Goal: Transaction & Acquisition: Purchase product/service

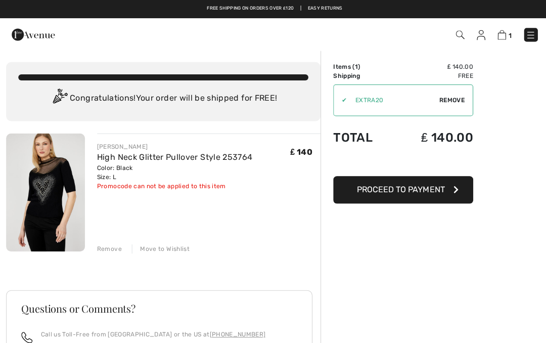
click at [436, 99] on span "Remove" at bounding box center [448, 99] width 25 height 9
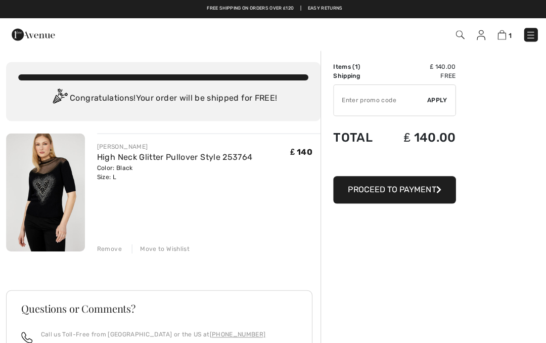
click at [125, 184] on div "FRANK LYMAN High Neck Glitter Pullover Style 253764 Color: Black Size: L Final …" at bounding box center [208, 192] width 223 height 119
click at [116, 179] on div "Color: Black Size: L" at bounding box center [174, 171] width 155 height 18
click at [127, 178] on div "Color: Black Size: L" at bounding box center [174, 171] width 155 height 18
click at [497, 43] on div "1 Checkout" at bounding box center [385, 34] width 314 height 21
click at [503, 34] on img at bounding box center [499, 35] width 9 height 10
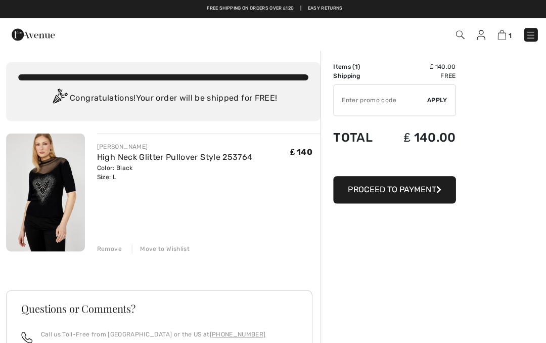
click at [497, 37] on img at bounding box center [499, 35] width 9 height 10
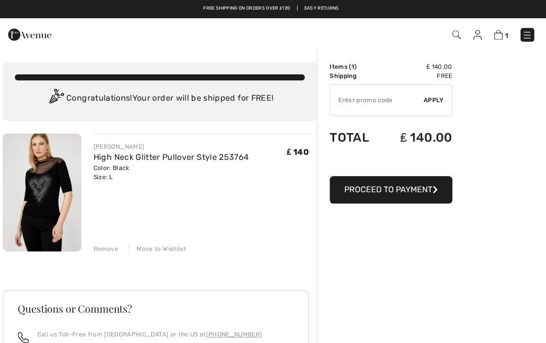
click at [173, 248] on div "Move to Wishlist" at bounding box center [160, 247] width 58 height 9
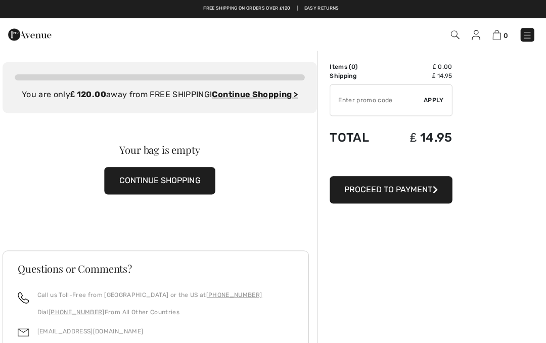
click at [497, 48] on div "0 Checkout 0 An item has been added to your Shopping Bag. Checkout" at bounding box center [273, 34] width 546 height 32
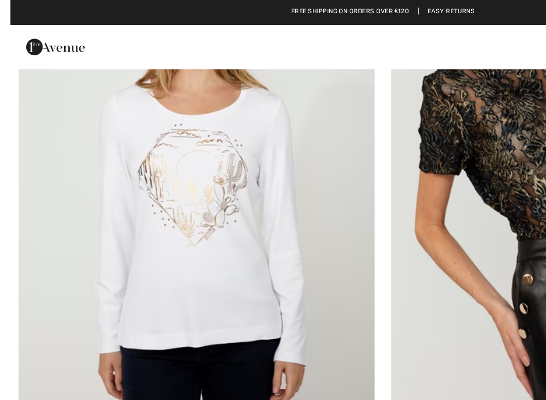
scroll to position [2435, 0]
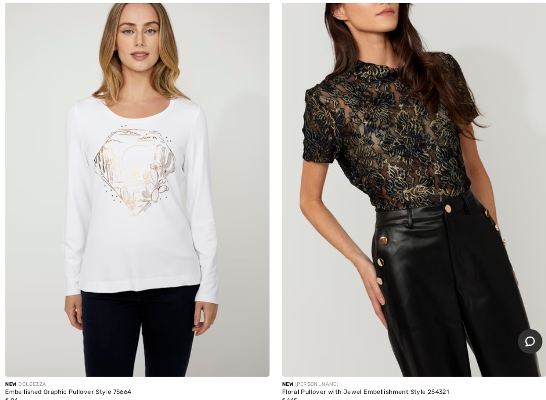
click at [113, 161] on img at bounding box center [136, 177] width 261 height 391
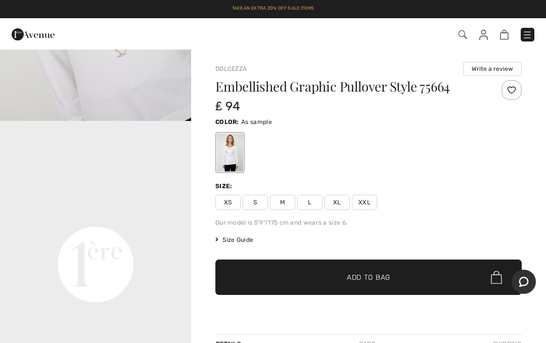
scroll to position [503, 0]
click at [309, 201] on span "L" at bounding box center [309, 202] width 25 height 15
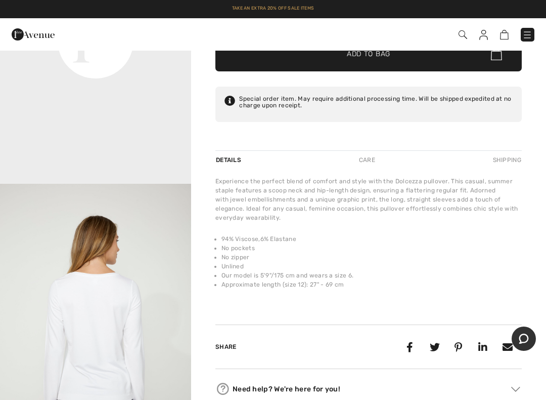
scroll to position [216, 0]
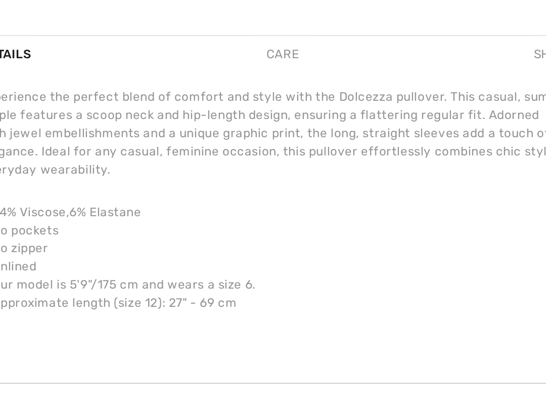
click at [222, 269] on li "Unlined" at bounding box center [372, 273] width 300 height 9
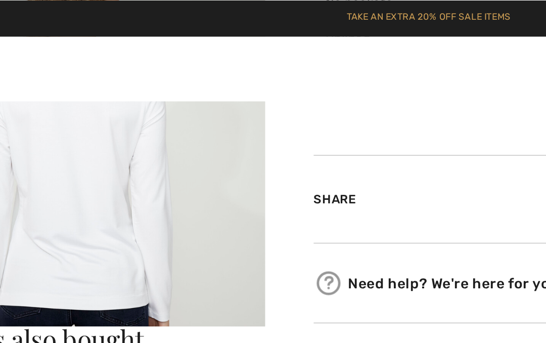
scroll to position [467, 0]
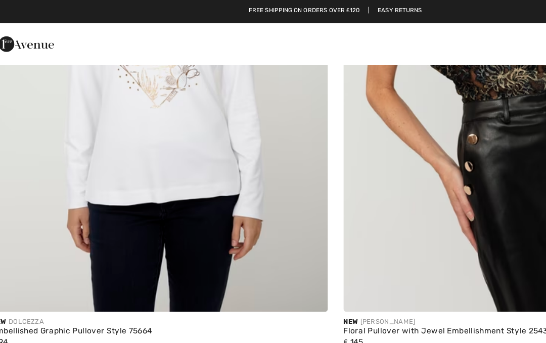
scroll to position [2564, 0]
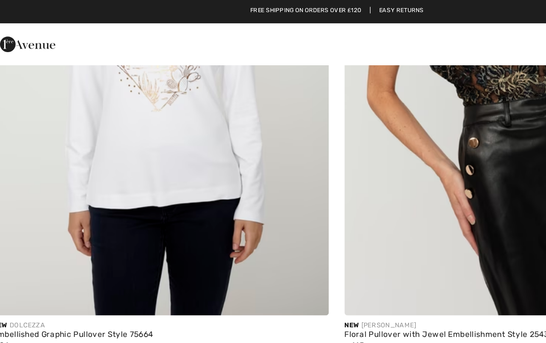
click at [133, 133] on img at bounding box center [136, 48] width 261 height 391
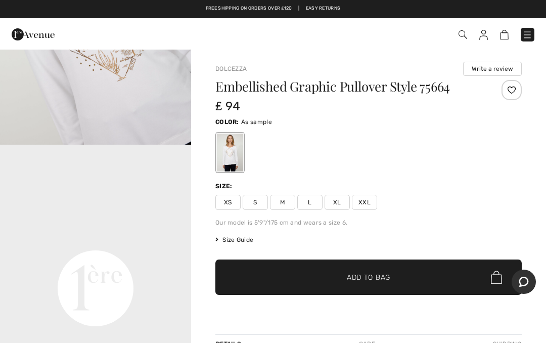
scroll to position [478, 0]
click at [220, 239] on span "Size Guide" at bounding box center [234, 239] width 38 height 9
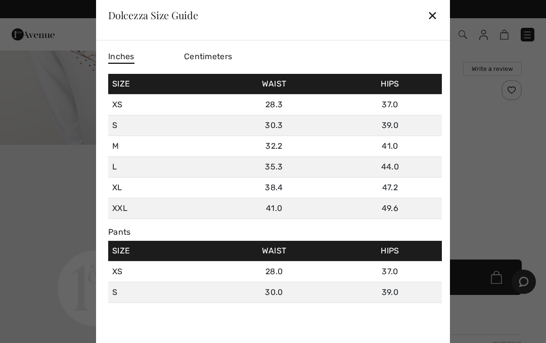
click at [106, 140] on div "Inches Centimeters Size Waist Hips XS 28.3 37.0 S 30.3 39.0 M 32.2 41.0 L 35.3 …" at bounding box center [273, 196] width 354 height 313
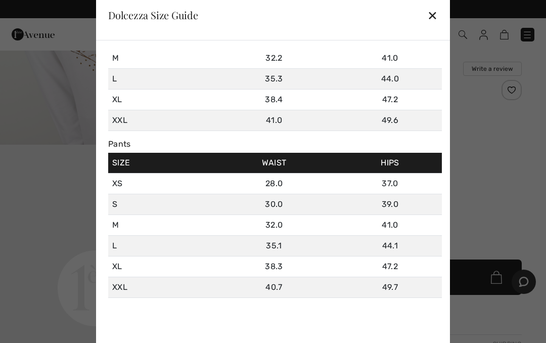
scroll to position [88, 0]
click at [428, 8] on div "✕" at bounding box center [432, 15] width 11 height 21
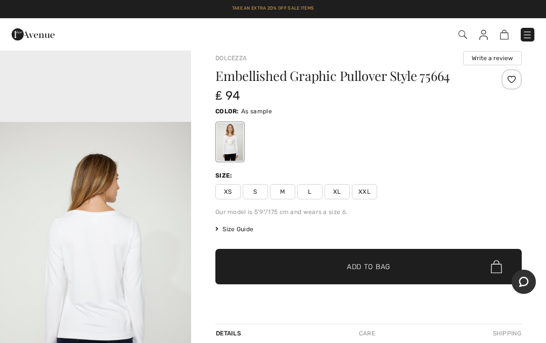
scroll to position [10, 0]
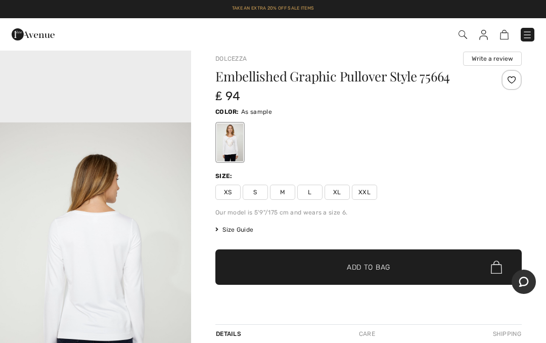
click at [311, 194] on span "L" at bounding box center [309, 192] width 25 height 15
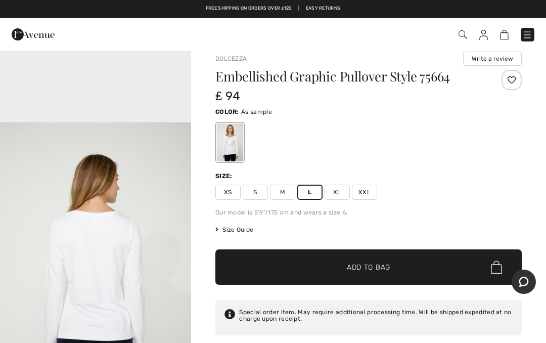
click at [241, 229] on span "Size Guide" at bounding box center [234, 229] width 38 height 9
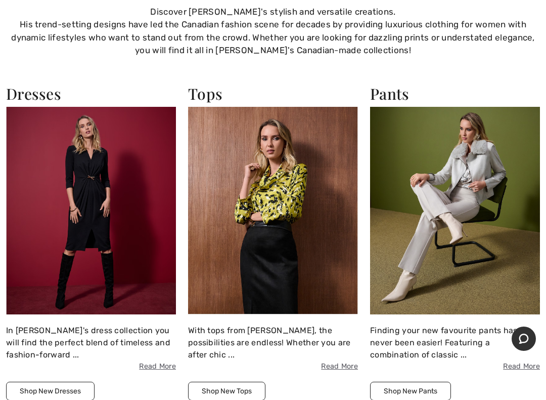
scroll to position [1302, 0]
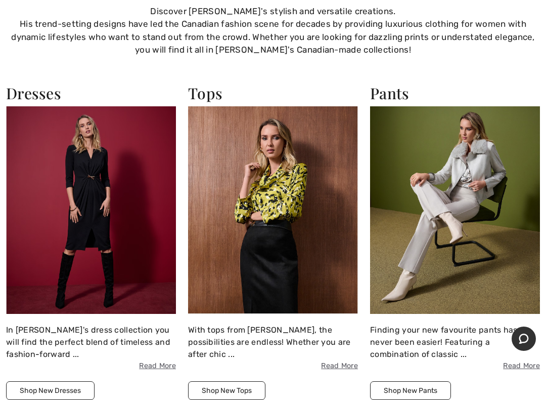
click at [276, 220] on img at bounding box center [273, 209] width 170 height 207
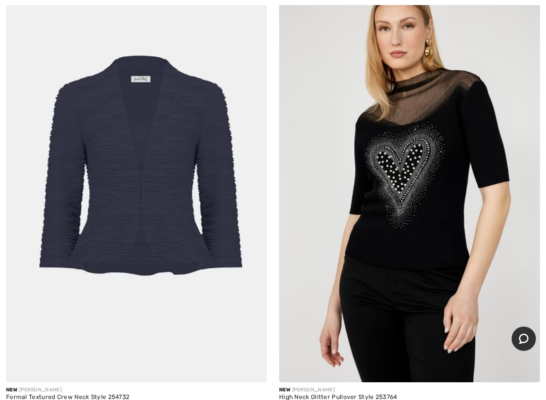
scroll to position [3844, 0]
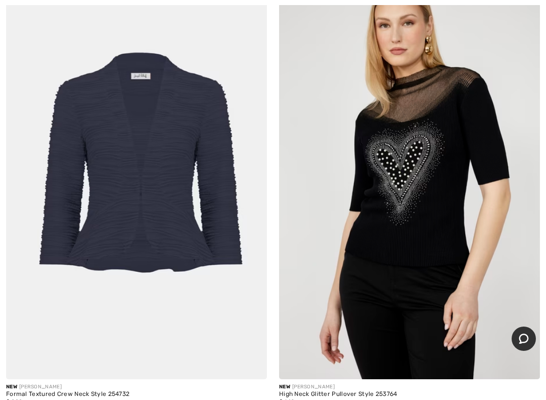
click at [406, 251] on img at bounding box center [409, 182] width 261 height 391
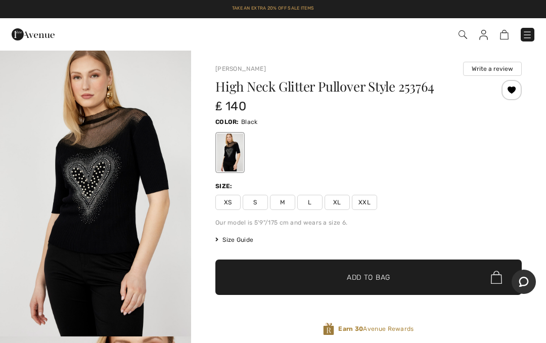
click at [233, 241] on span "Size Guide" at bounding box center [234, 239] width 38 height 9
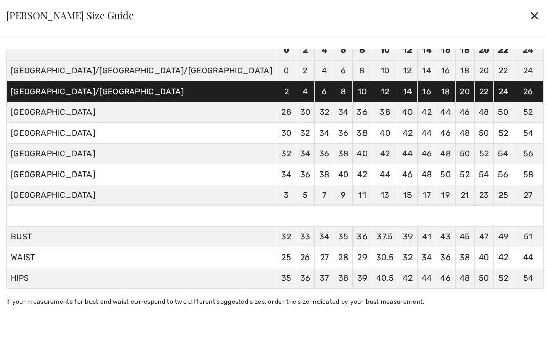
scroll to position [77, 0]
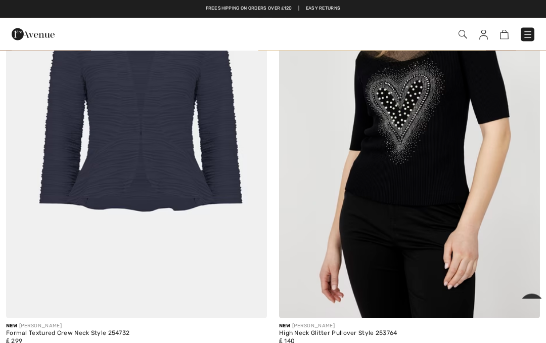
scroll to position [3904, 0]
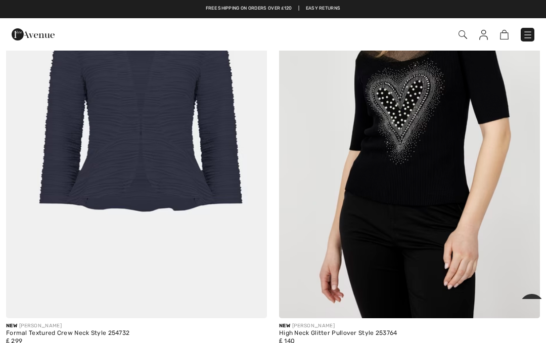
click at [406, 204] on img at bounding box center [409, 122] width 261 height 391
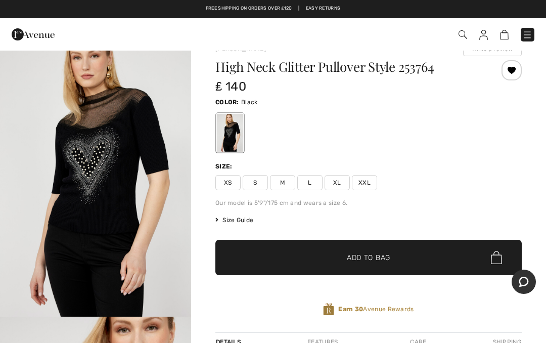
scroll to position [13, 0]
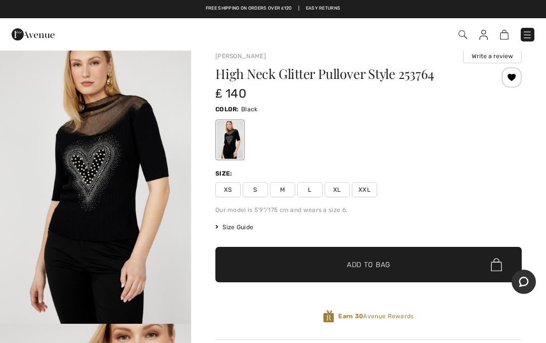
click at [341, 183] on span "XL" at bounding box center [337, 189] width 25 height 15
click at [392, 271] on span "✔ Added to Bag Add to Bag" at bounding box center [368, 264] width 306 height 35
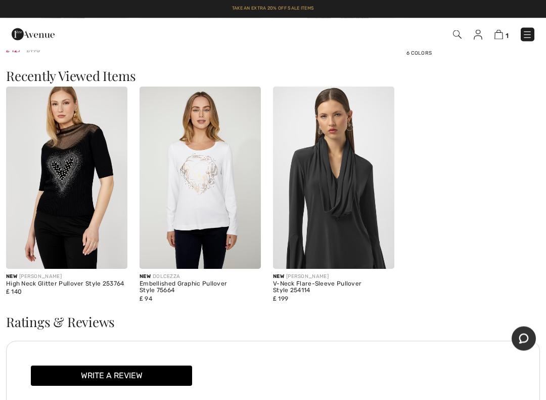
scroll to position [1037, 0]
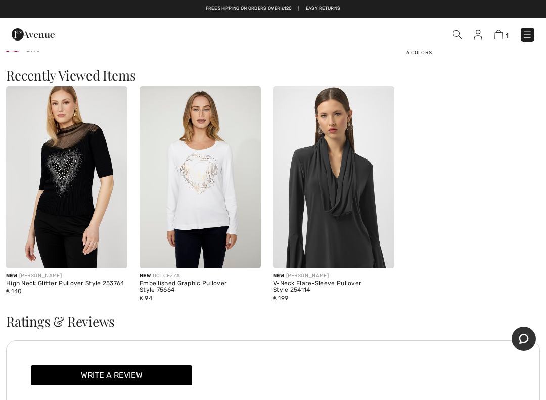
click at [209, 214] on img at bounding box center [200, 177] width 121 height 182
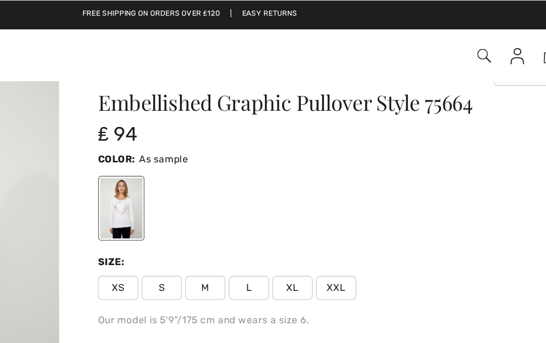
scroll to position [21, 0]
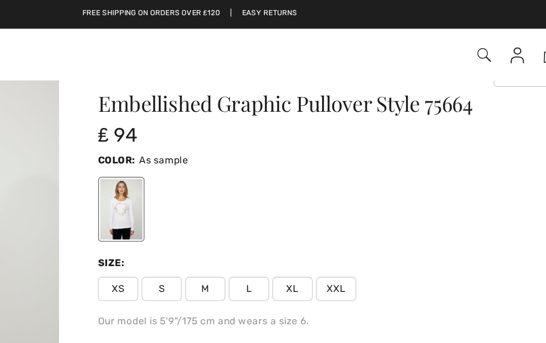
click at [297, 184] on span "L" at bounding box center [309, 180] width 25 height 15
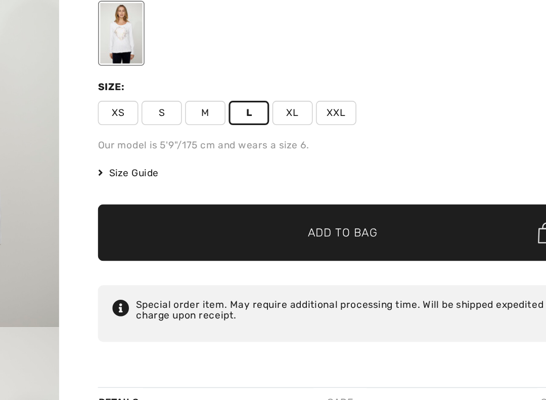
click at [242, 238] on span "✔ Added to Bag Add to Bag" at bounding box center [368, 255] width 306 height 35
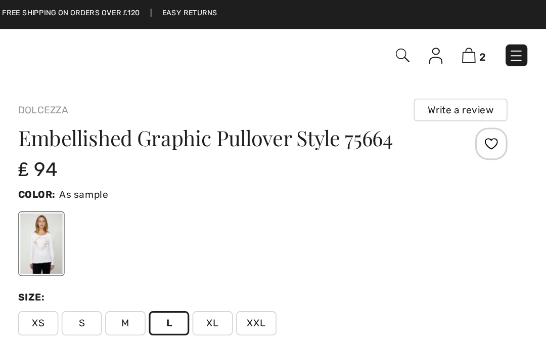
scroll to position [0, 0]
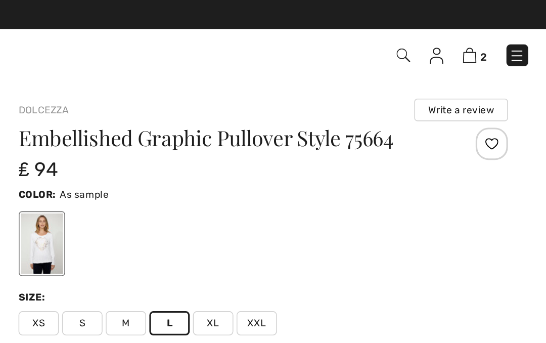
click at [494, 39] on img at bounding box center [498, 35] width 9 height 10
click at [494, 36] on img at bounding box center [498, 35] width 9 height 10
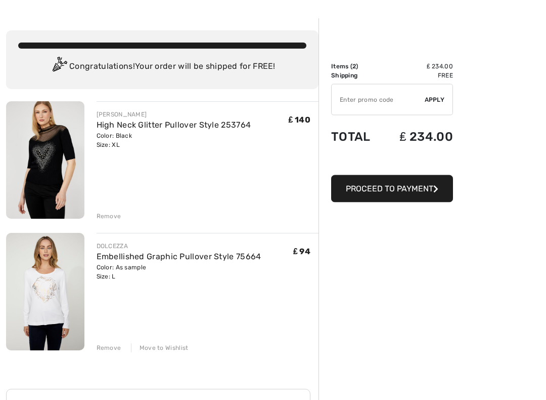
scroll to position [31, 0]
click at [405, 200] on button "Proceed to Payment" at bounding box center [392, 188] width 122 height 27
click at [414, 184] on span "Proceed to Payment" at bounding box center [389, 189] width 87 height 10
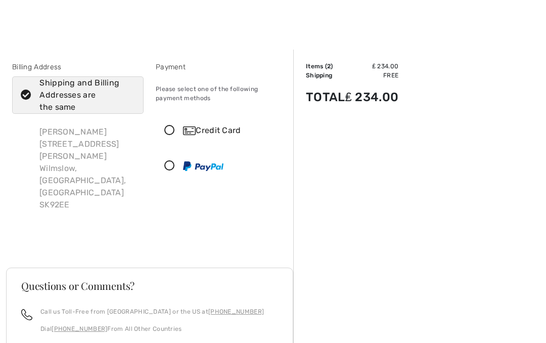
click at [174, 131] on icon at bounding box center [169, 130] width 27 height 11
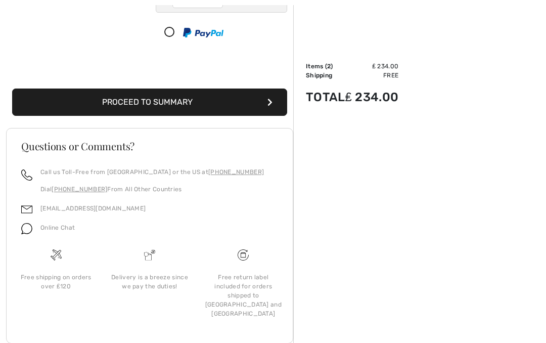
scroll to position [244, 0]
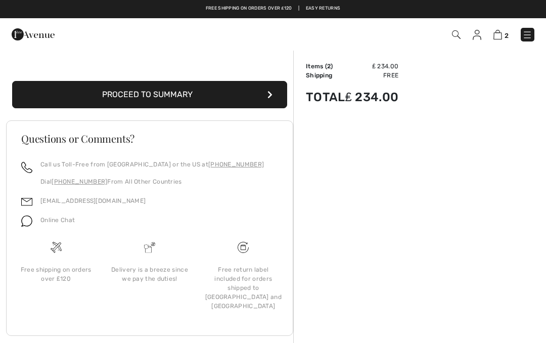
click at [265, 99] on button "Proceed to Summary" at bounding box center [149, 94] width 275 height 27
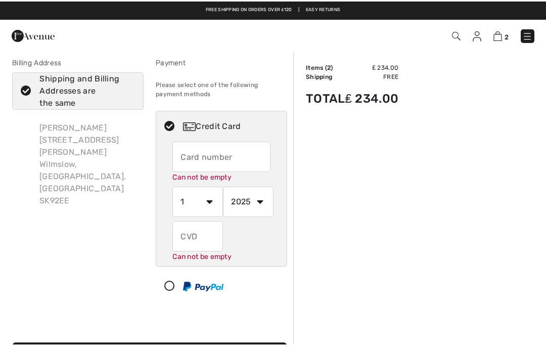
scroll to position [0, 0]
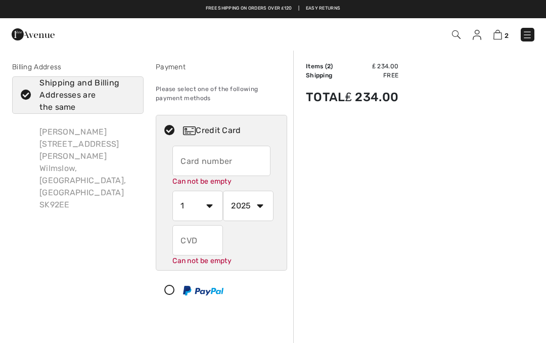
click at [187, 163] on input "text" at bounding box center [221, 161] width 98 height 30
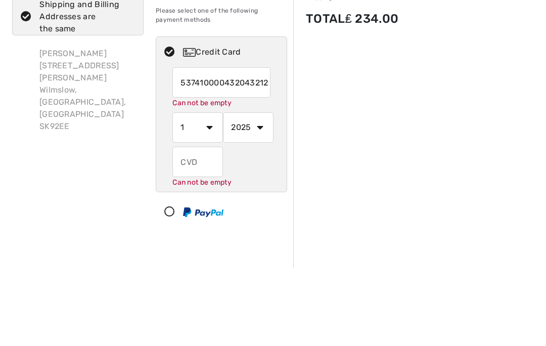
type input "53741000043204321233"
click at [215, 191] on select "1 2 3 4 5 6 7 8 9 10 11 12" at bounding box center [197, 206] width 51 height 30
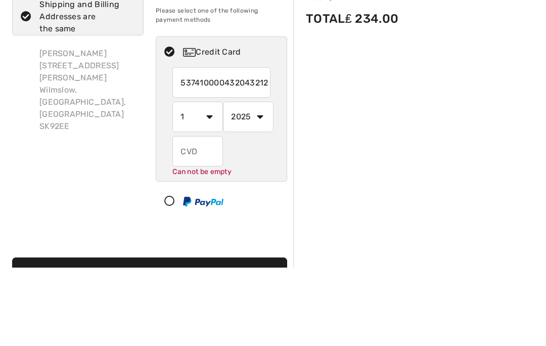
scroll to position [78, 0]
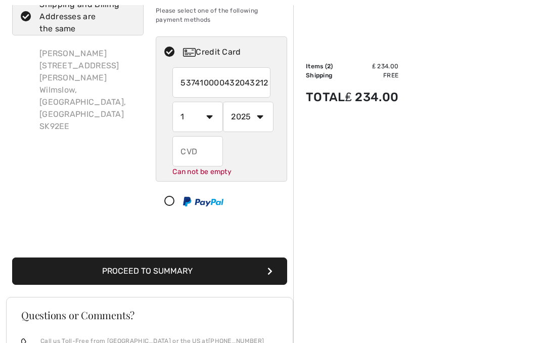
select select "8"
click at [263, 115] on select "2025 2026 2027 2028 2029 2030 2031 2032 2033 2034 2035" at bounding box center [248, 117] width 51 height 30
select select "2029"
click at [199, 150] on input "text" at bounding box center [197, 151] width 51 height 30
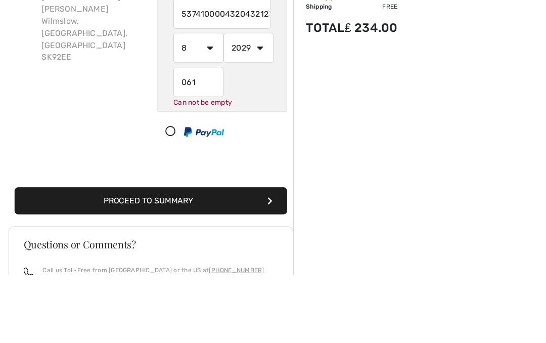
scroll to position [147, 0]
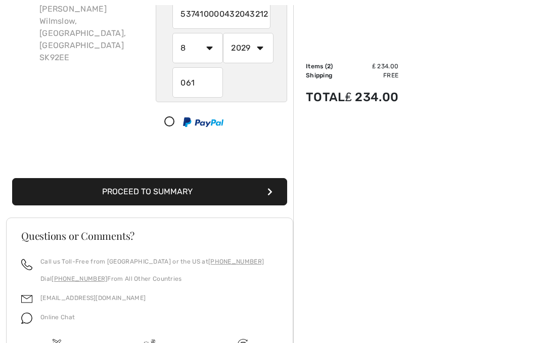
type input "061"
click at [274, 194] on button "Proceed to Summary" at bounding box center [149, 191] width 275 height 27
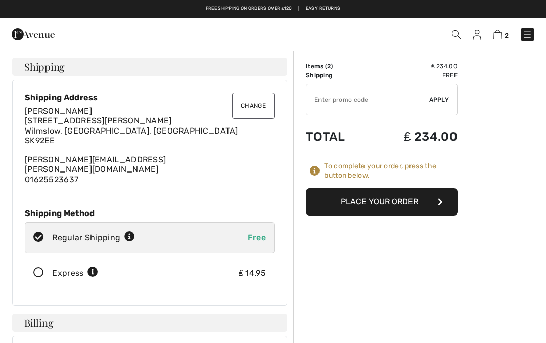
click at [439, 201] on icon "button" at bounding box center [440, 202] width 5 height 8
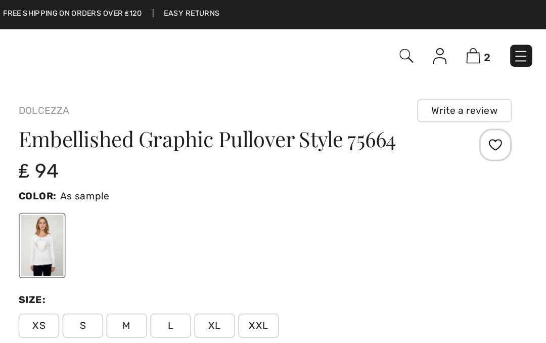
click at [494, 29] on link "2" at bounding box center [501, 34] width 15 height 12
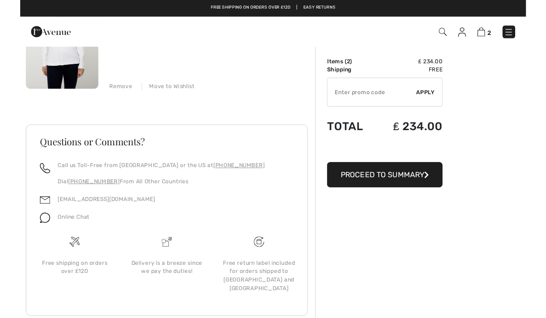
scroll to position [284, 0]
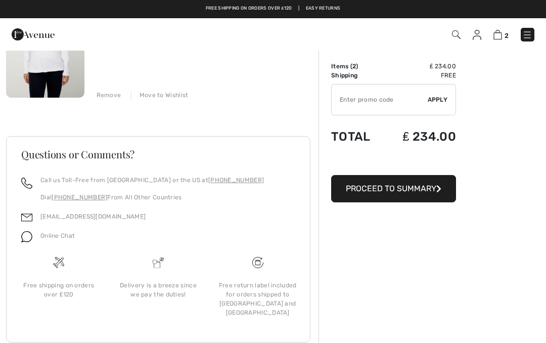
click at [383, 96] on input "TEXT" at bounding box center [380, 99] width 96 height 30
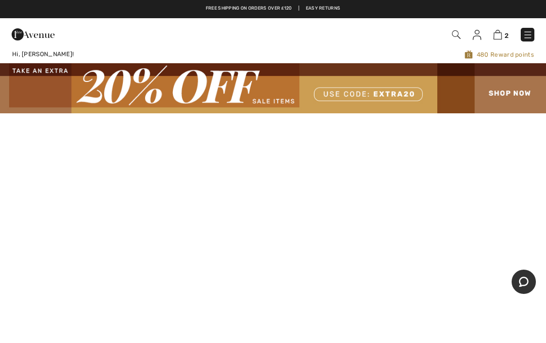
click at [499, 39] on img at bounding box center [498, 35] width 9 height 10
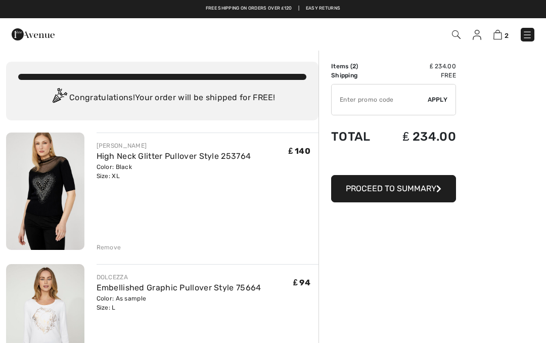
click at [426, 184] on span "Proceed to Summary" at bounding box center [391, 189] width 91 height 10
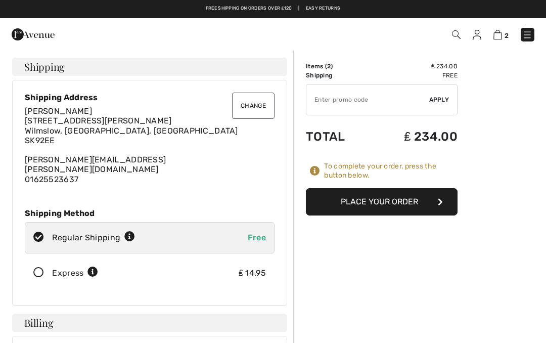
click at [443, 201] on button "Place Your Order" at bounding box center [382, 201] width 152 height 27
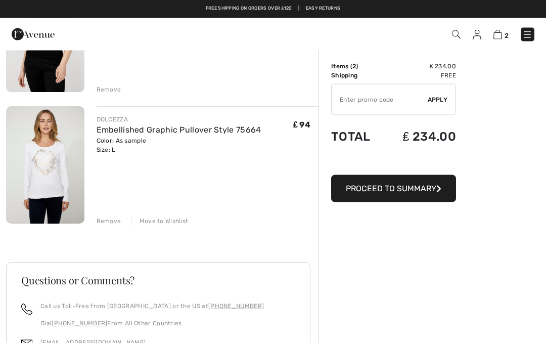
scroll to position [134, 0]
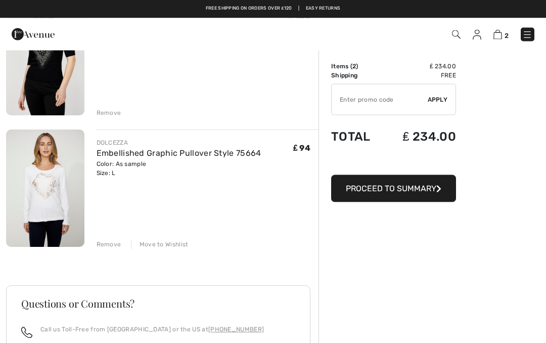
click at [438, 187] on icon "button" at bounding box center [438, 189] width 5 height 8
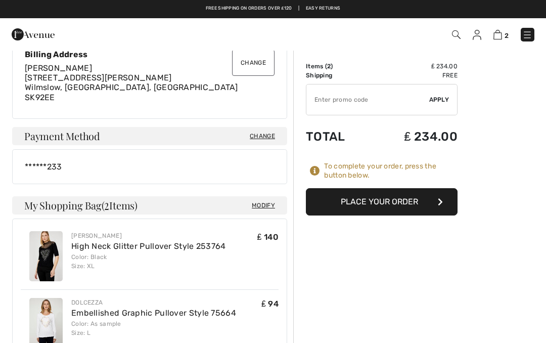
scroll to position [298, 0]
click at [121, 150] on div "******233" at bounding box center [149, 167] width 275 height 35
click at [81, 131] on span "Payment Method" at bounding box center [62, 136] width 76 height 10
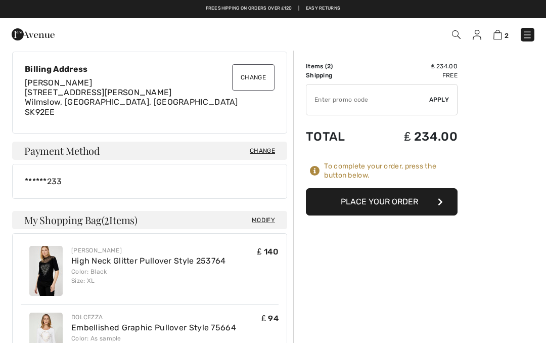
scroll to position [284, 0]
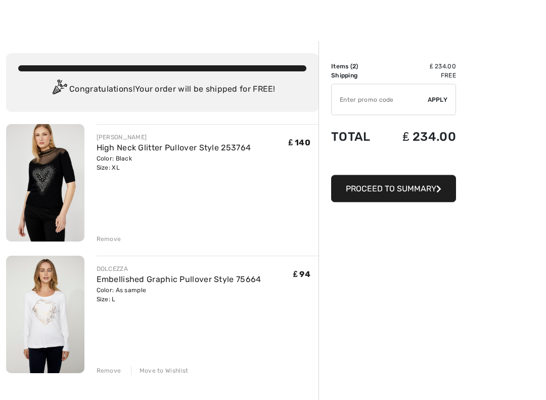
scroll to position [10, 0]
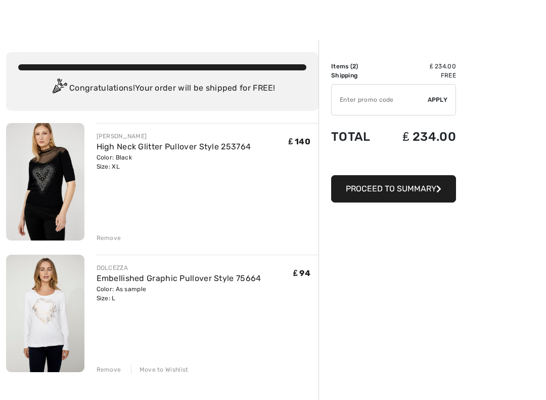
click at [438, 189] on icon "button" at bounding box center [438, 189] width 5 height 8
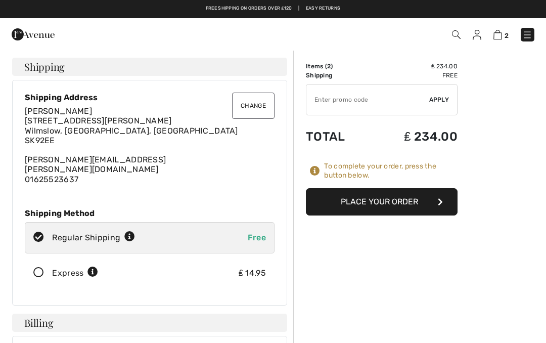
click at [63, 120] on span "[STREET_ADDRESS][PERSON_NAME]" at bounding box center [131, 130] width 213 height 29
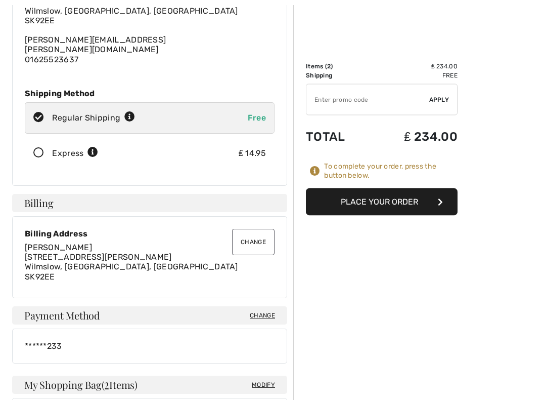
scroll to position [120, 0]
click at [83, 310] on span "Payment Method" at bounding box center [62, 315] width 76 height 10
click at [263, 310] on span "Change" at bounding box center [262, 314] width 25 height 9
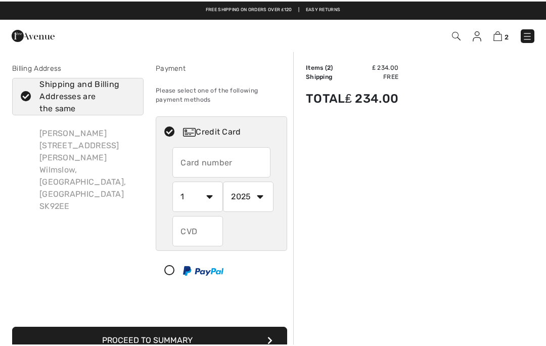
scroll to position [19, 0]
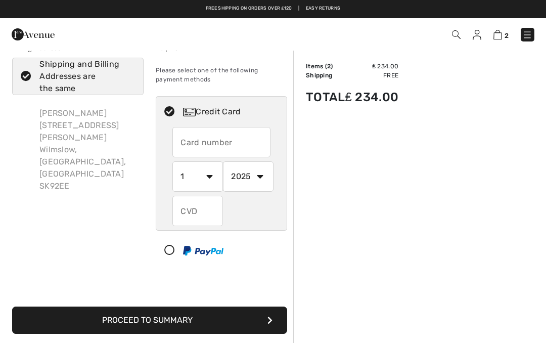
click at [188, 216] on input "text" at bounding box center [197, 211] width 51 height 30
radio input "true"
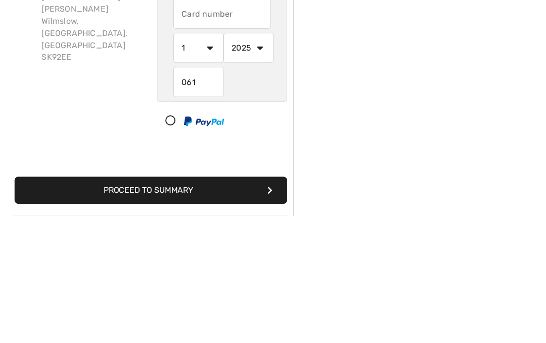
scroll to position [147, 0]
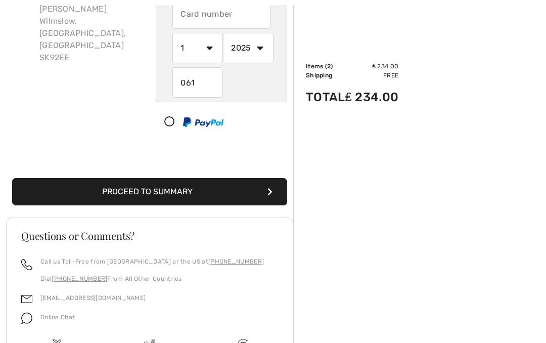
type input "061"
click at [272, 188] on icon "submit" at bounding box center [270, 192] width 5 height 8
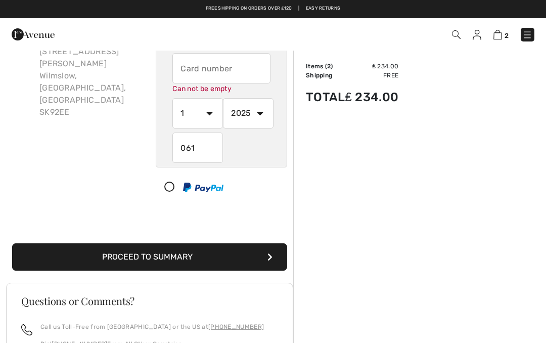
scroll to position [73, 0]
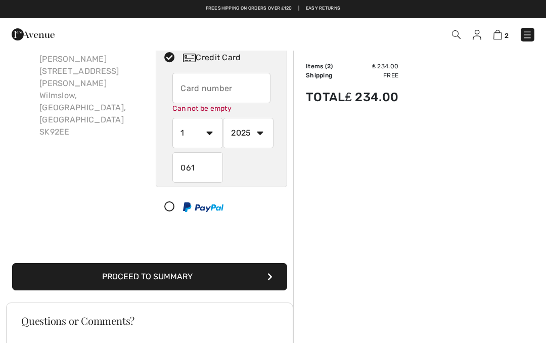
click at [176, 92] on input "text" at bounding box center [221, 88] width 98 height 30
radio input "true"
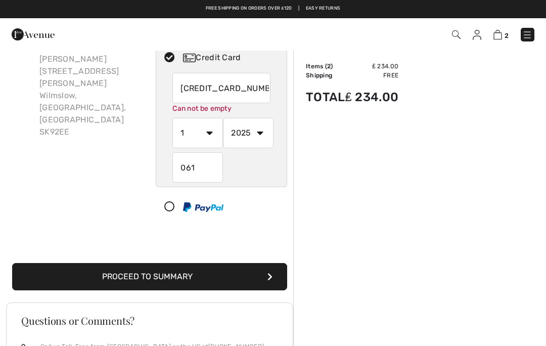
type input "5374100004321233"
click at [214, 131] on select "1 2 3 4 5 6 7 8 9 10 11 12" at bounding box center [197, 133] width 51 height 30
radio input "true"
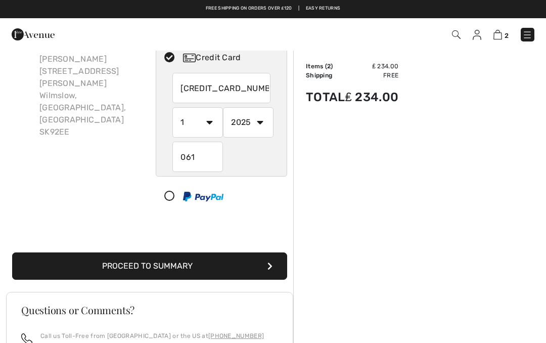
select select "8"
click at [267, 123] on select "2025 2026 2027 2028 2029 2030 2031 2032 2033 2034 2035" at bounding box center [248, 122] width 51 height 30
radio input "true"
select select "2029"
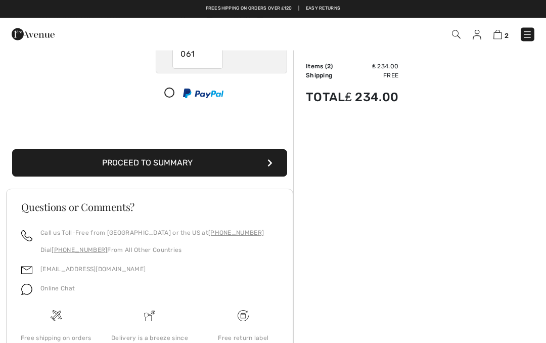
scroll to position [157, 0]
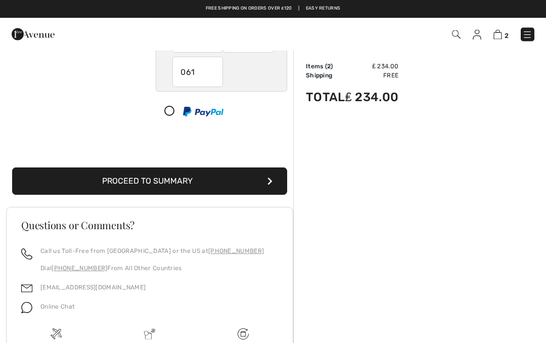
click at [276, 183] on button "Proceed to Summary" at bounding box center [149, 181] width 275 height 27
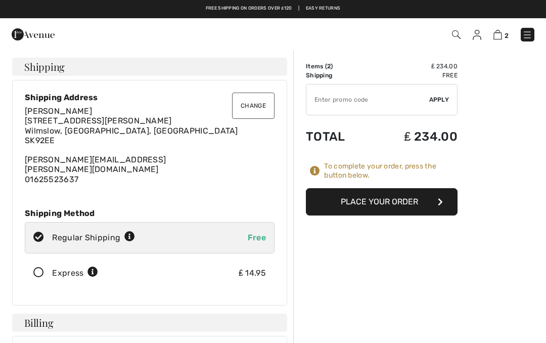
click at [439, 208] on button "Place Your Order" at bounding box center [382, 201] width 152 height 27
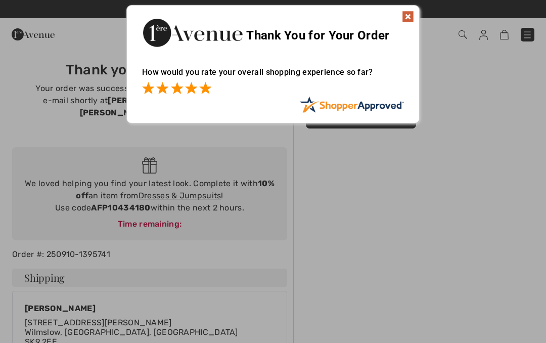
click at [211, 91] on span at bounding box center [205, 88] width 12 height 12
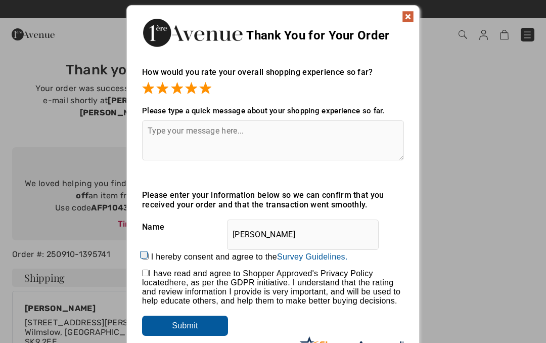
click at [472, 215] on div "Sorry! Something went wrong. Close Thank You for Your Order How would you rate …" at bounding box center [273, 184] width 546 height 368
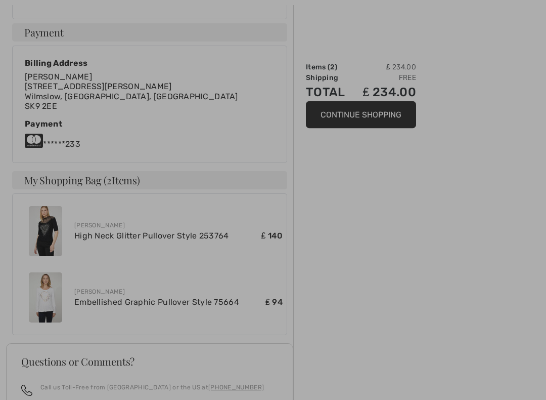
scroll to position [413, 0]
